Goal: Task Accomplishment & Management: Use online tool/utility

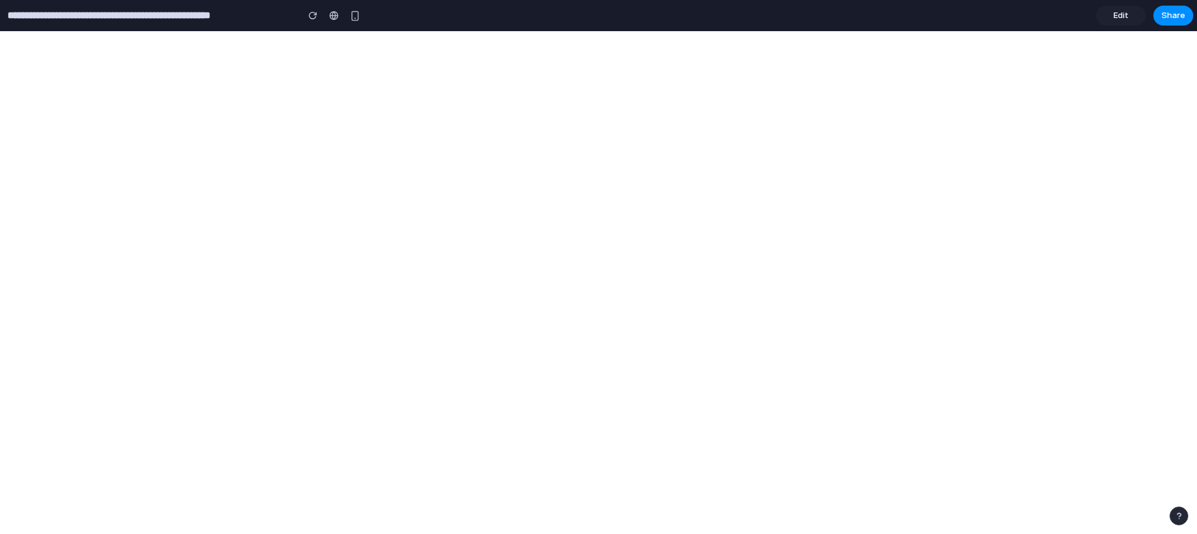
type input "**********"
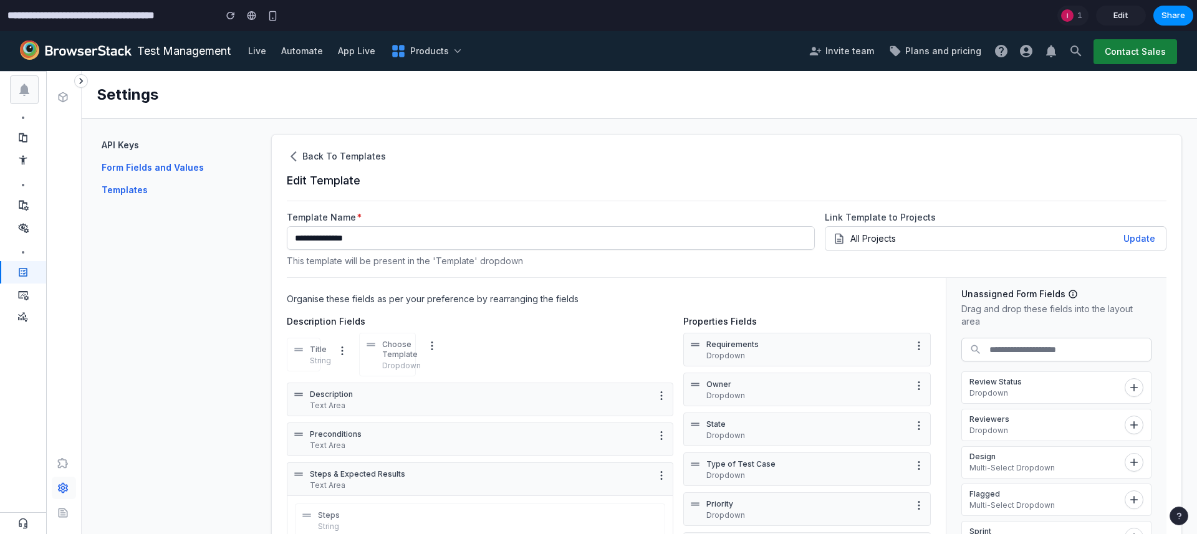
click at [163, 167] on span "Form Fields and Values" at bounding box center [153, 167] width 102 height 12
click at [126, 139] on span "API Keys" at bounding box center [120, 145] width 37 height 12
drag, startPoint x: 126, startPoint y: 143, endPoint x: 133, endPoint y: 182, distance: 40.0
click at [126, 143] on span "API Keys" at bounding box center [120, 145] width 37 height 12
click at [134, 184] on span "Templates" at bounding box center [125, 190] width 46 height 12
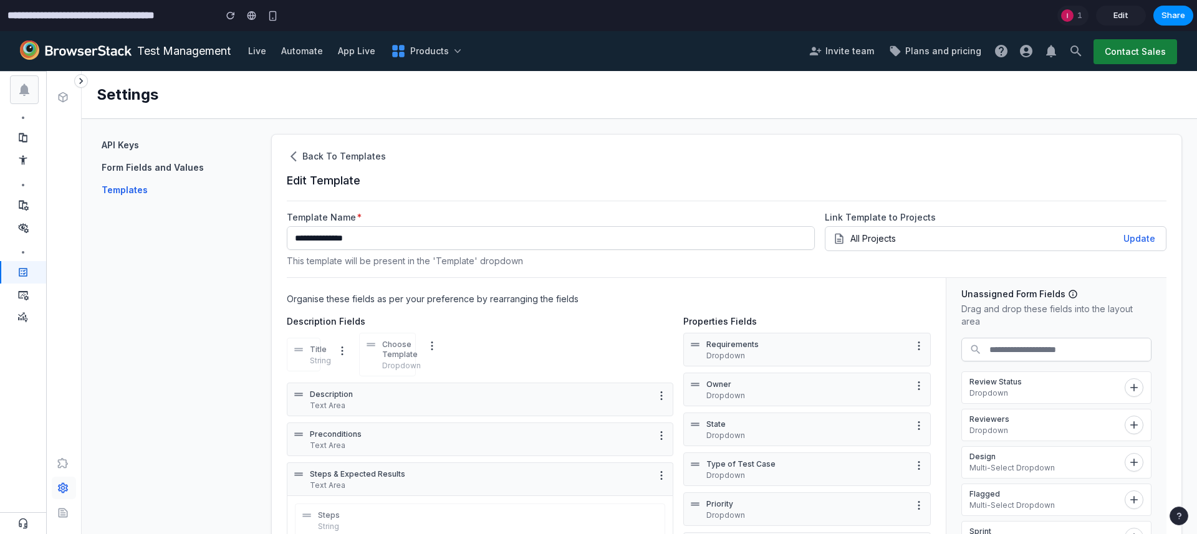
click at [22, 138] on icon at bounding box center [23, 137] width 9 height 9
click at [82, 81] on span "button" at bounding box center [81, 85] width 20 height 20
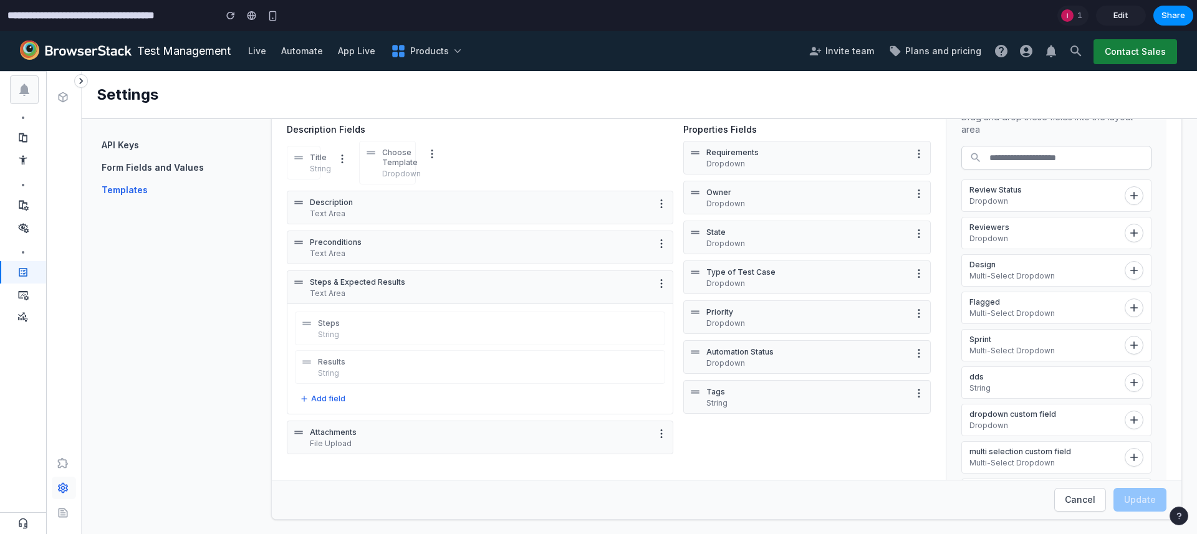
click at [299, 282] on icon at bounding box center [298, 282] width 12 height 12
drag, startPoint x: 299, startPoint y: 282, endPoint x: 564, endPoint y: 294, distance: 265.8
click at [540, 294] on div "Steps & Expected Results Text Area" at bounding box center [480, 287] width 386 height 33
drag, startPoint x: 297, startPoint y: 280, endPoint x: 301, endPoint y: 338, distance: 58.1
click at [301, 338] on div "Steps & Expected Results Text Area Steps String Results String To pick up a dra…" at bounding box center [480, 343] width 386 height 144
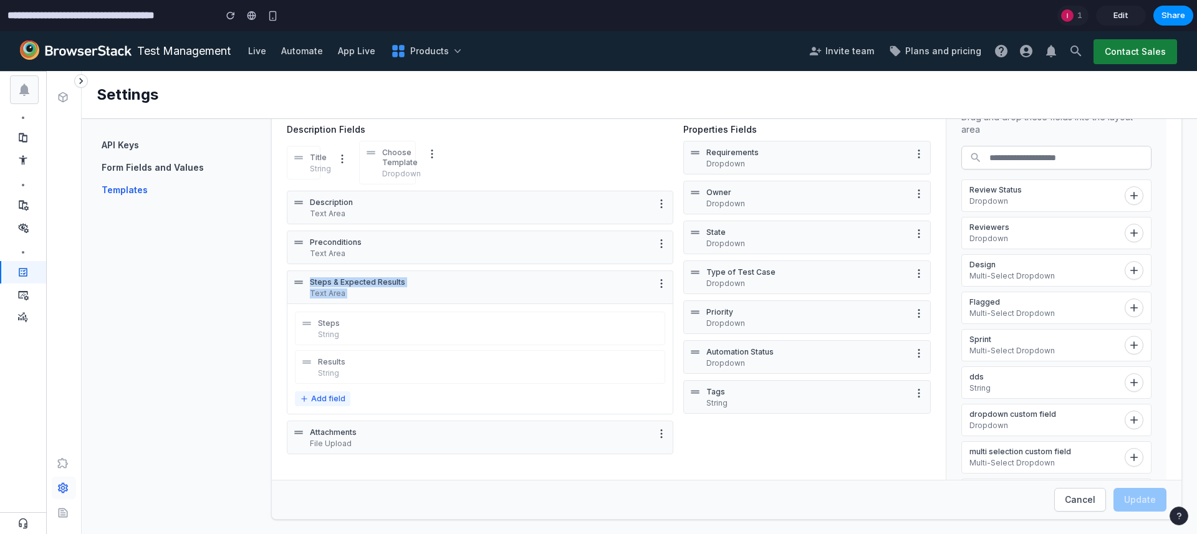
click at [307, 400] on icon "Add field" at bounding box center [304, 399] width 9 height 9
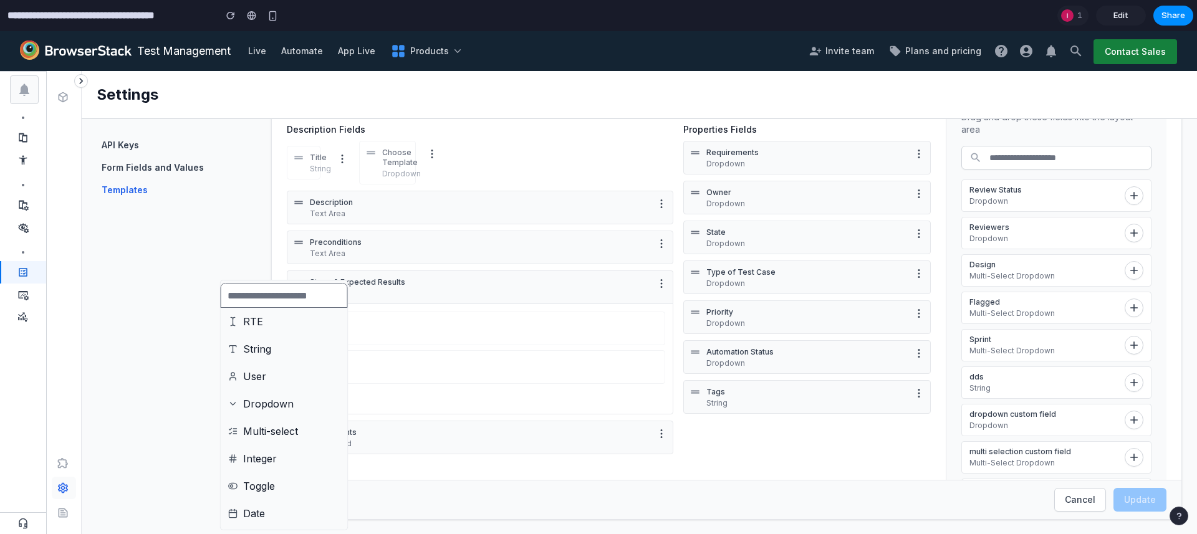
click at [284, 321] on li "RTE" at bounding box center [284, 321] width 122 height 21
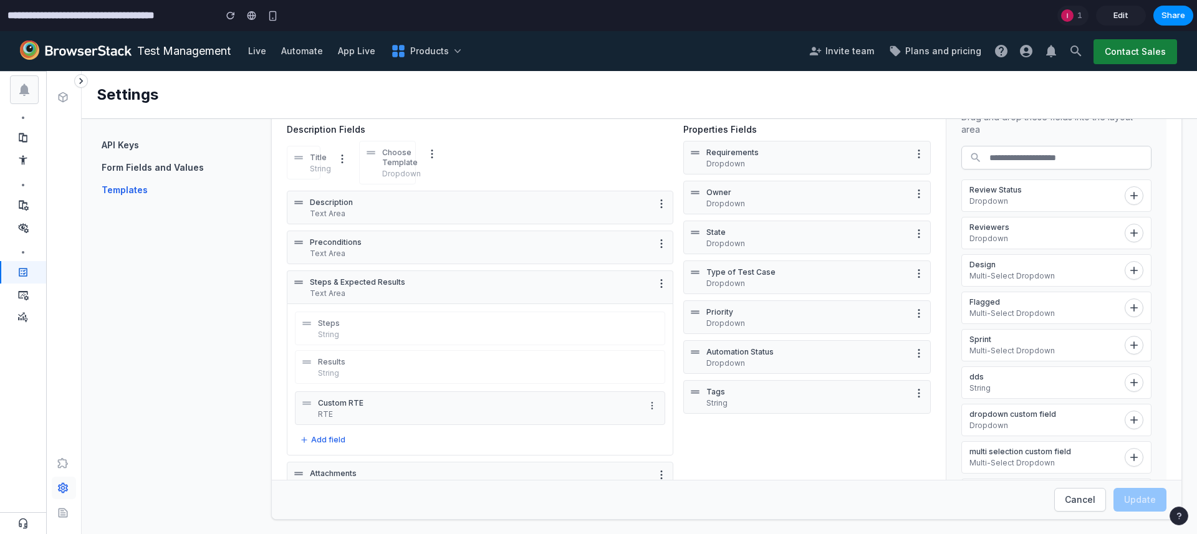
click at [651, 404] on icon "More options" at bounding box center [652, 406] width 10 height 10
click at [600, 425] on span "Move to top" at bounding box center [586, 425] width 58 height 15
click at [651, 406] on icon "More options" at bounding box center [652, 406] width 10 height 10
click at [630, 397] on li "Move up" at bounding box center [602, 398] width 101 height 21
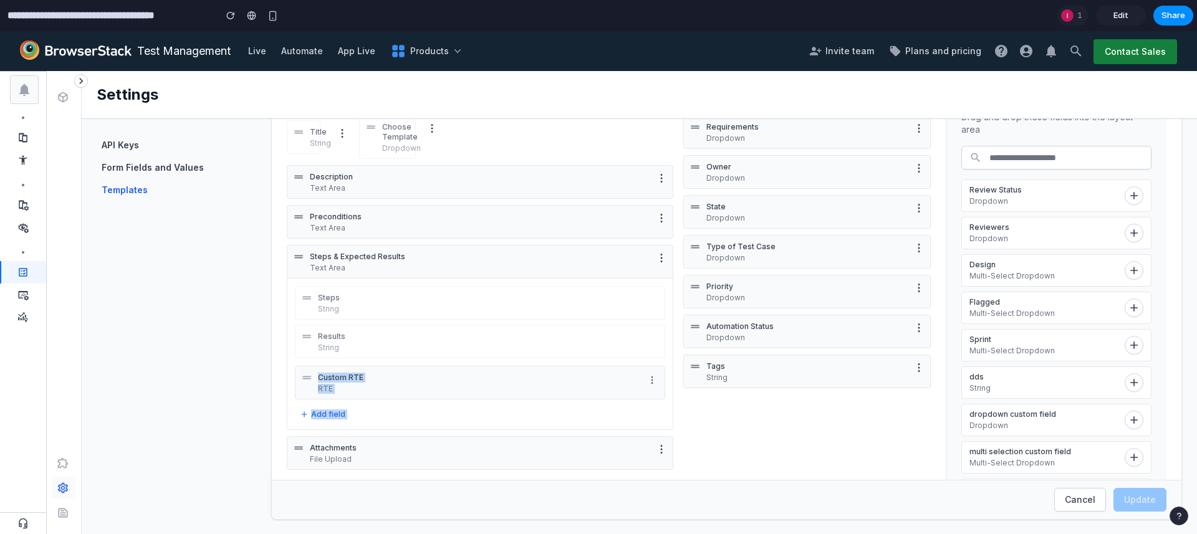
drag, startPoint x: 299, startPoint y: 448, endPoint x: 770, endPoint y: 345, distance: 482.8
click at [630, 358] on div "Description Text Area Preconditions Text Area Steps & Expected Results Text Are…" at bounding box center [480, 319] width 386 height 309
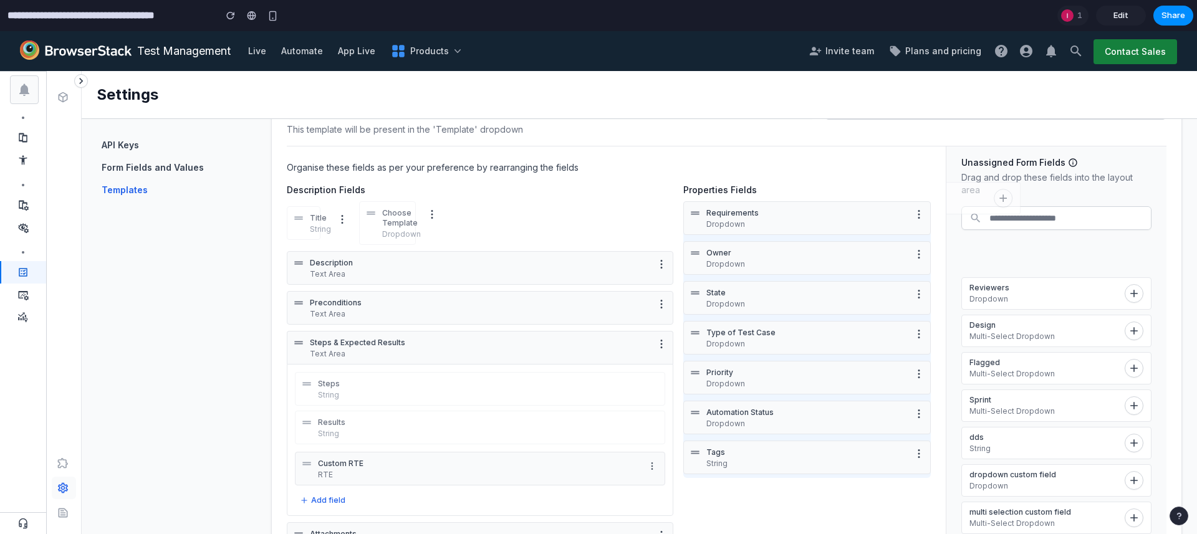
scroll to position [125, 0]
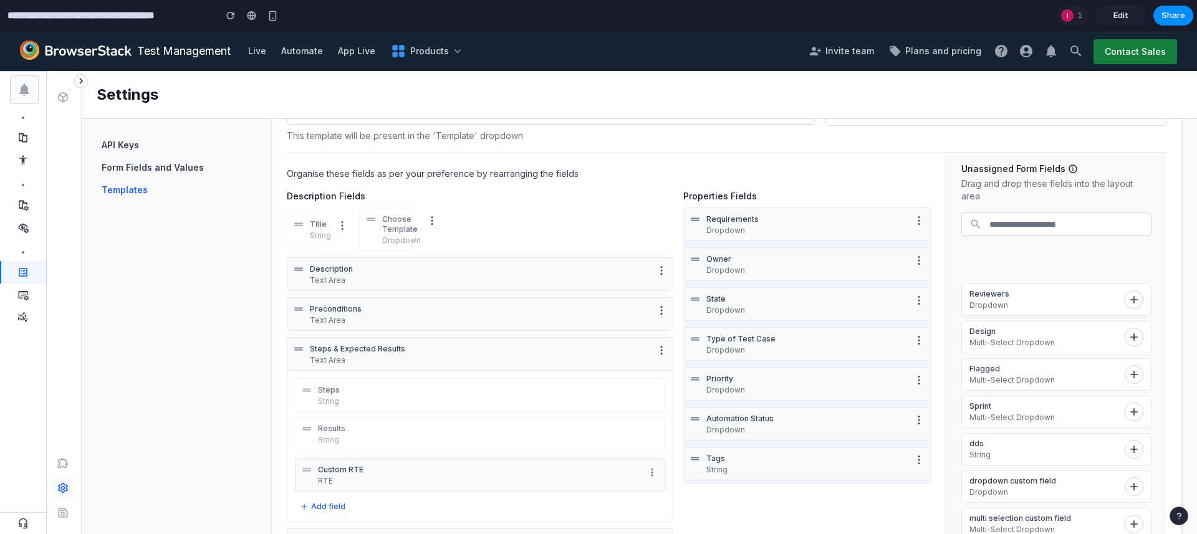
drag, startPoint x: 992, startPoint y: 193, endPoint x: 742, endPoint y: 314, distance: 278.2
click at [742, 314] on section "Organise these fields as per your preference by rearranging the fields Descript…" at bounding box center [726, 354] width 879 height 404
drag, startPoint x: 1038, startPoint y: 301, endPoint x: 797, endPoint y: 400, distance: 260.2
click at [797, 400] on section "Organise these fields as per your preference by rearranging the fields Descript…" at bounding box center [726, 354] width 879 height 404
drag, startPoint x: 1006, startPoint y: 340, endPoint x: 850, endPoint y: 342, distance: 155.8
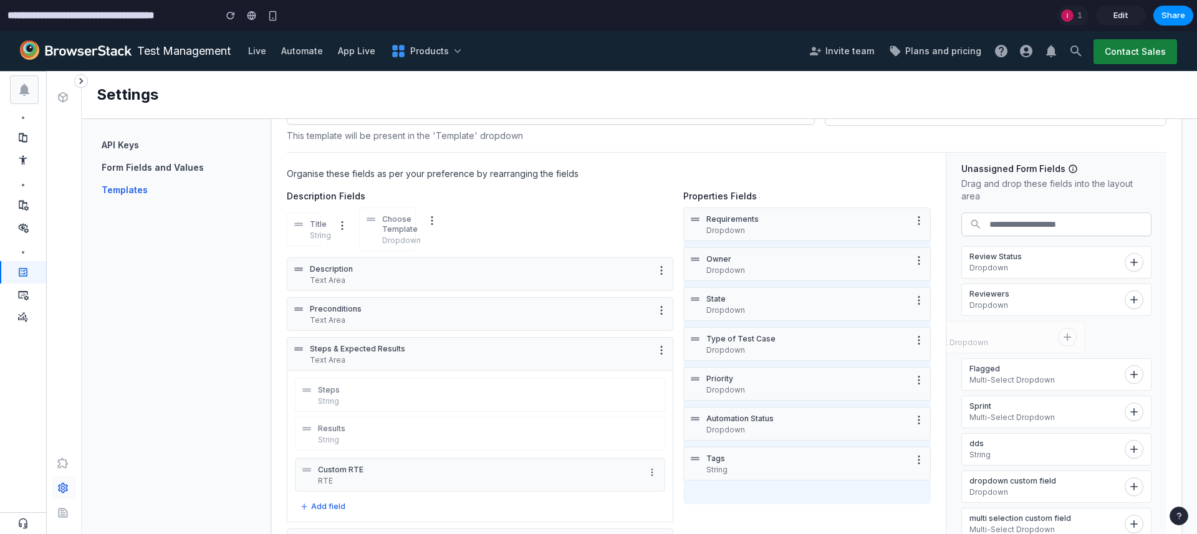
click at [830, 343] on section "Organise these fields as per your preference by rearranging the fields Descript…" at bounding box center [726, 354] width 879 height 404
click at [1133, 305] on button "button" at bounding box center [1133, 299] width 19 height 19
click at [1133, 336] on icon "button" at bounding box center [1133, 336] width 7 height 7
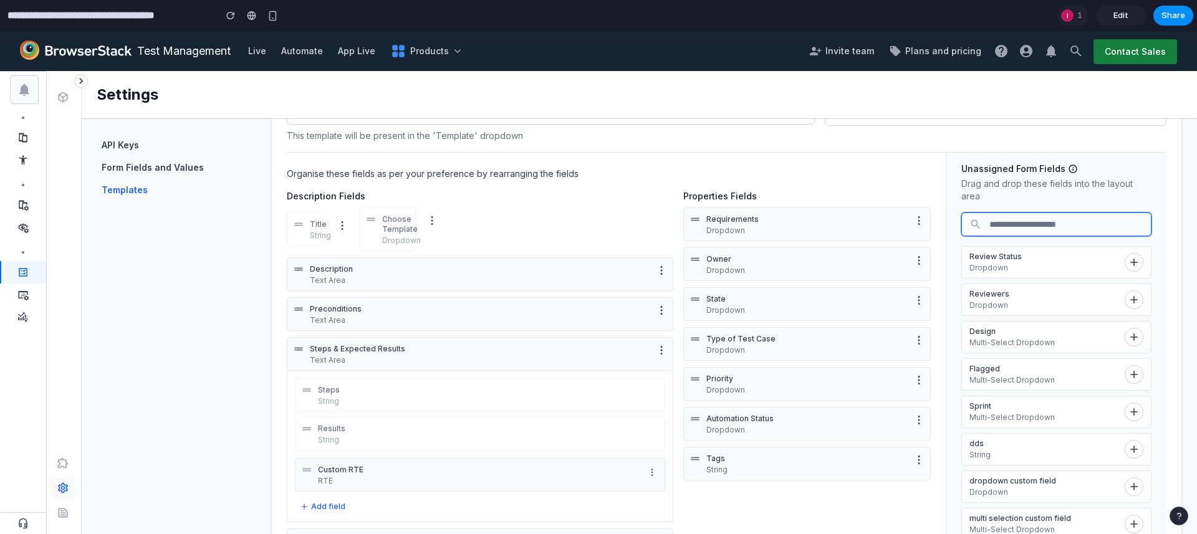
click at [1028, 235] on input "text" at bounding box center [1066, 224] width 169 height 22
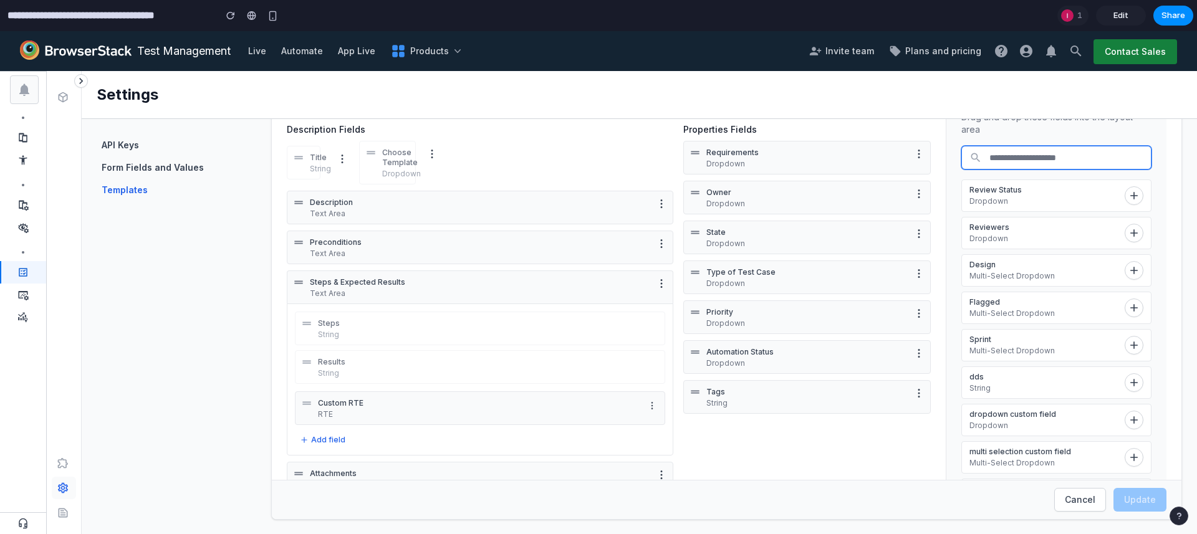
scroll to position [0, 0]
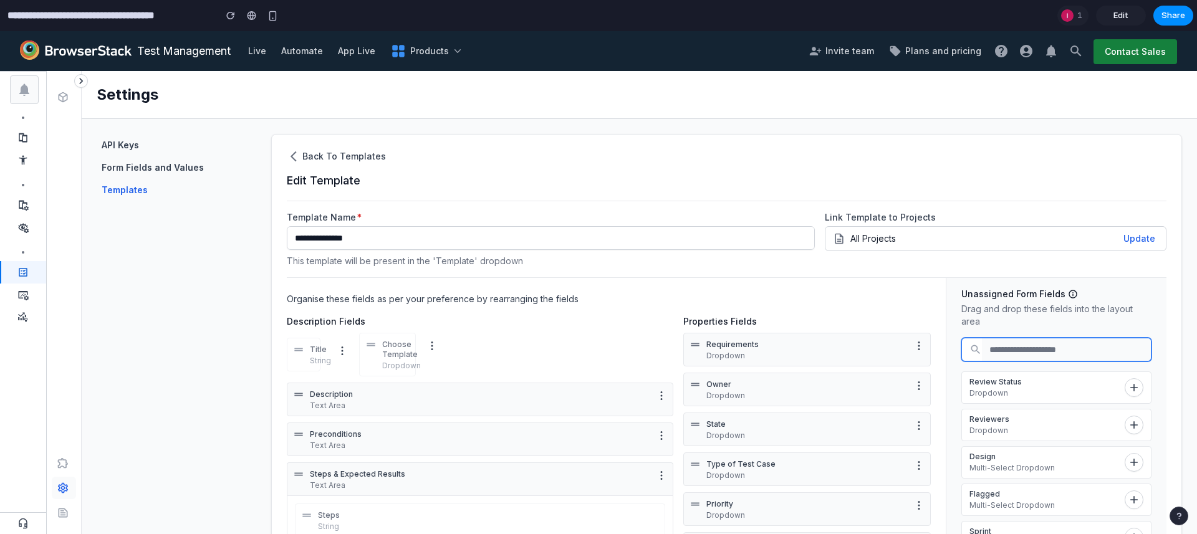
click at [1015, 352] on input "text" at bounding box center [1066, 349] width 169 height 22
